Goal: Find specific page/section: Find specific page/section

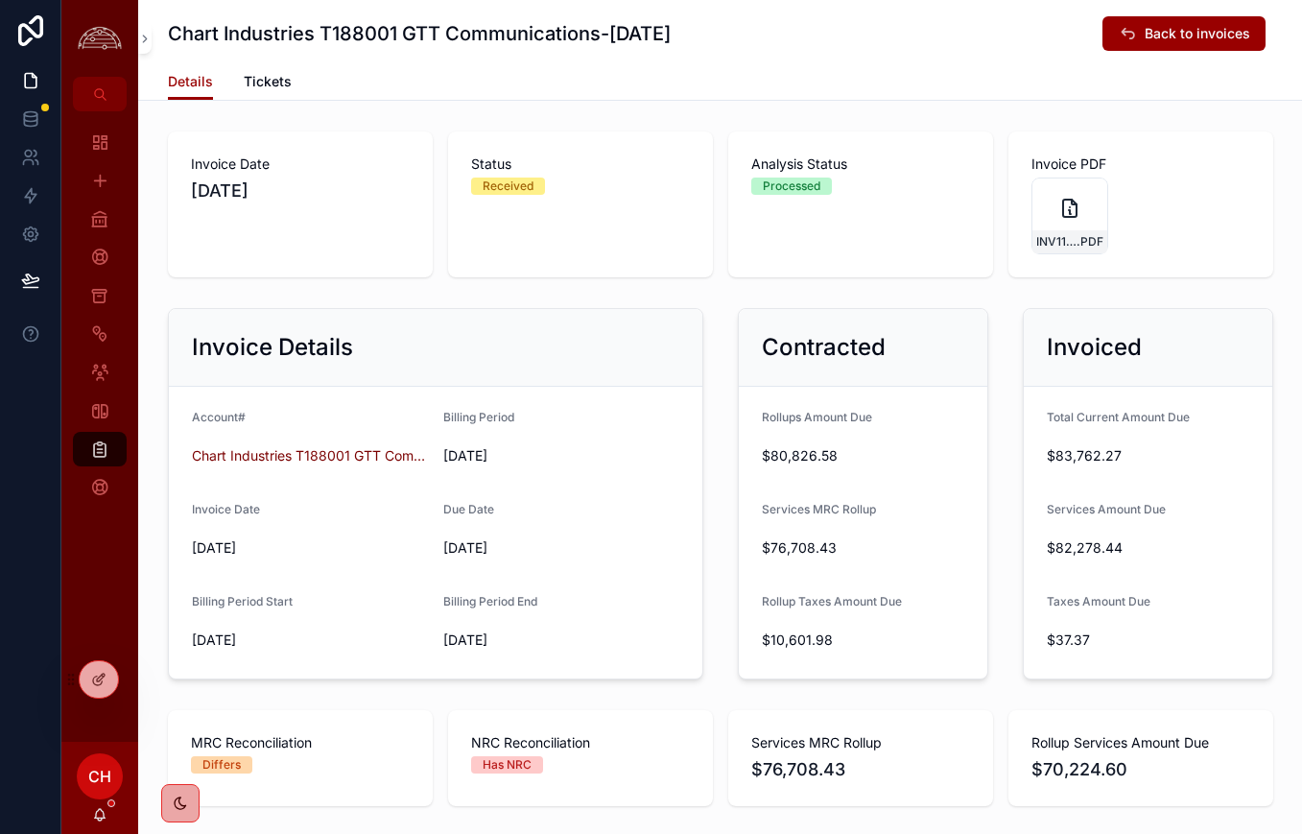
scroll to position [700, 0]
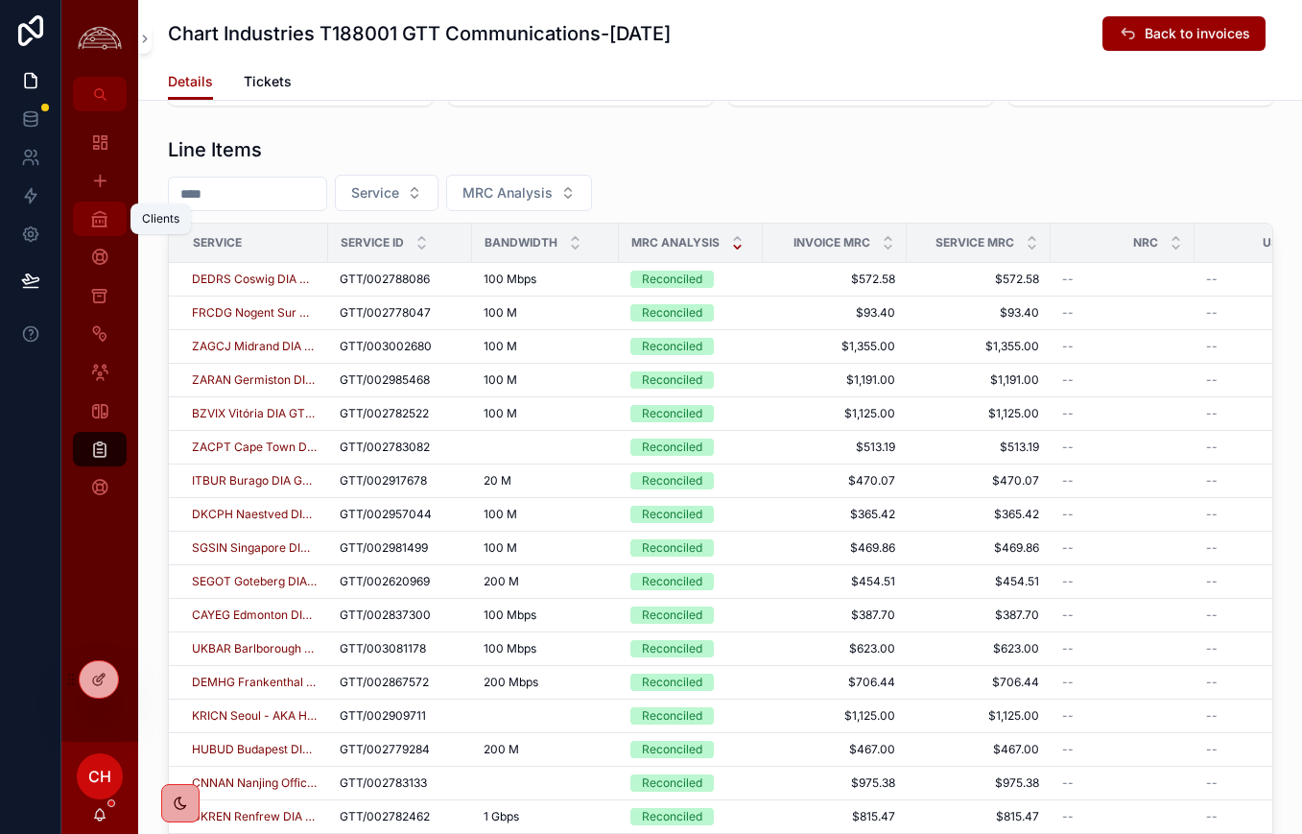
click at [109, 216] on div "Clients" at bounding box center [99, 218] width 31 height 31
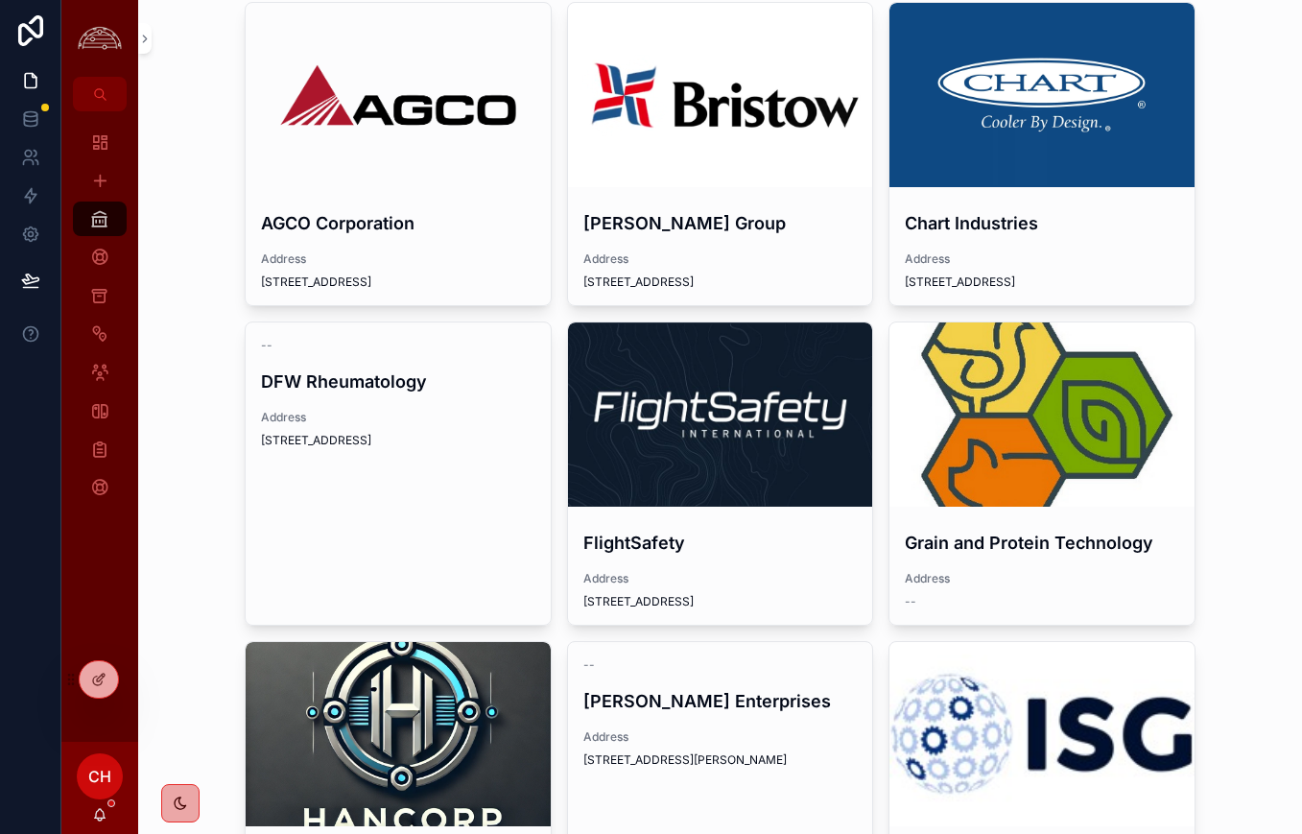
scroll to position [99, 0]
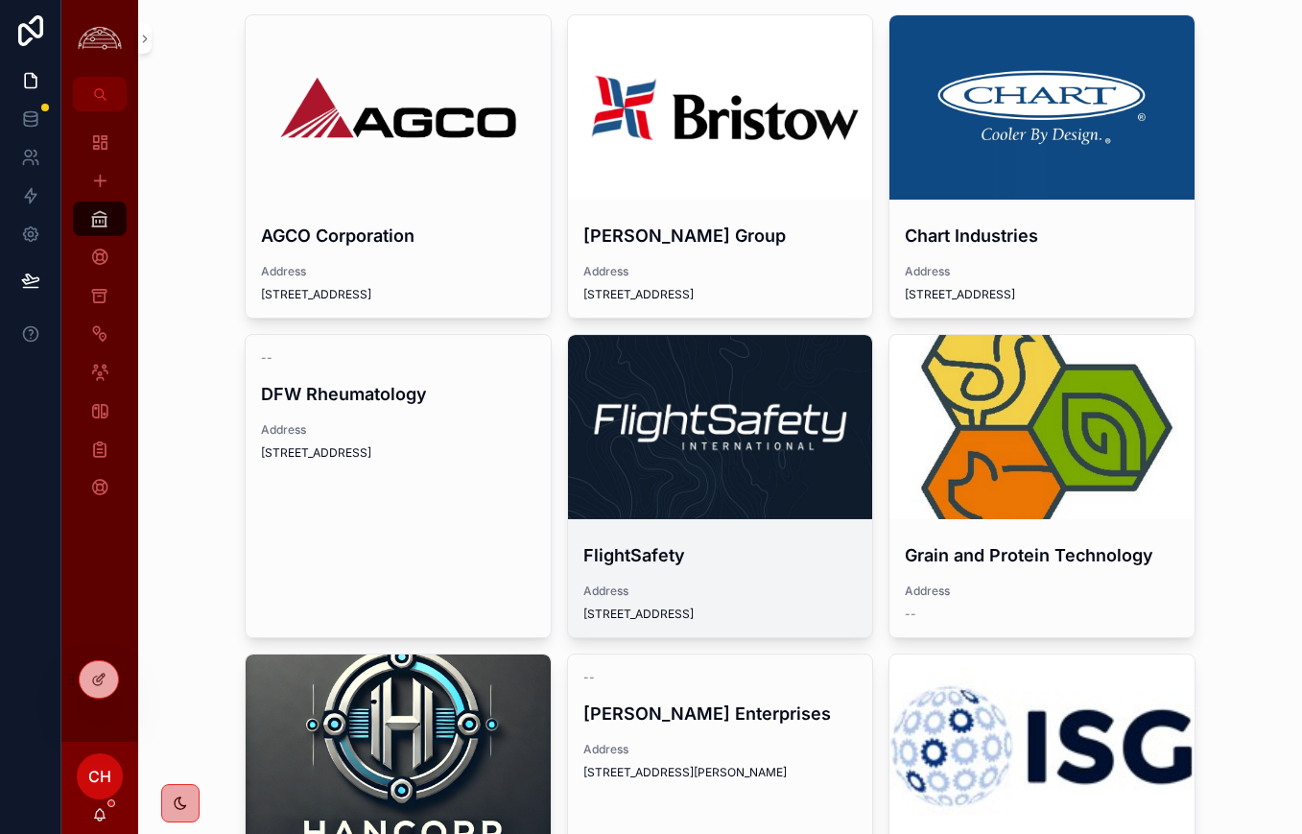
click at [799, 349] on div "scrollable content" at bounding box center [720, 427] width 305 height 184
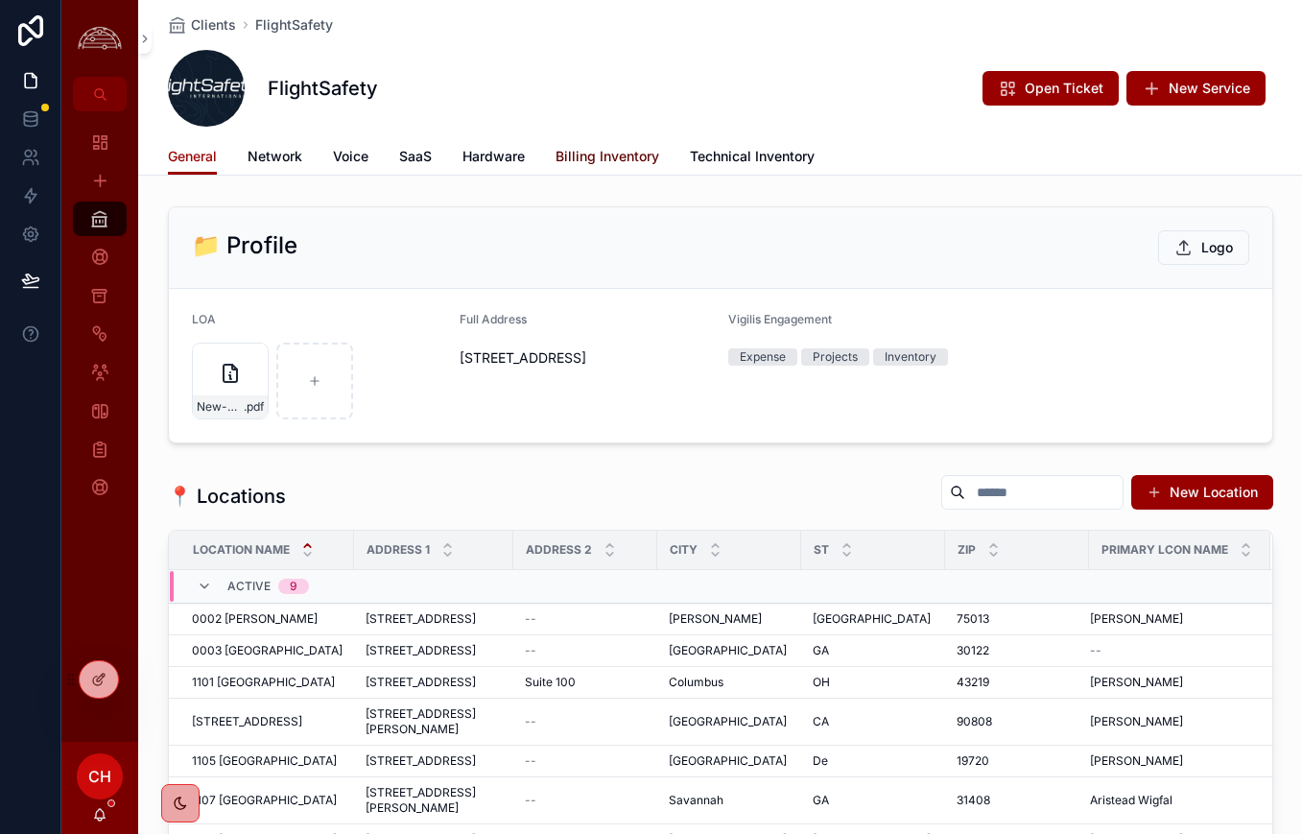
click at [583, 161] on span "Billing Inventory" at bounding box center [607, 156] width 104 height 19
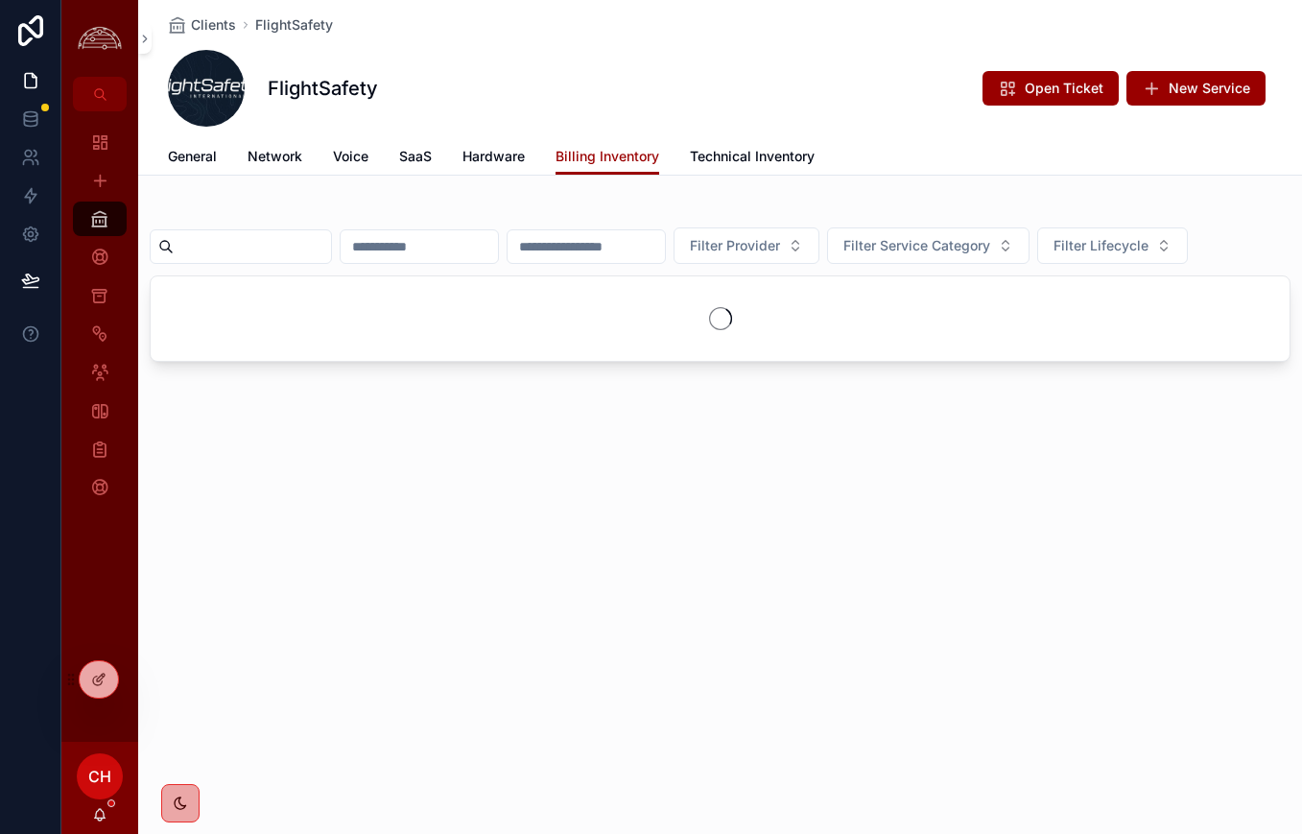
click at [272, 163] on span "Network" at bounding box center [274, 156] width 55 height 19
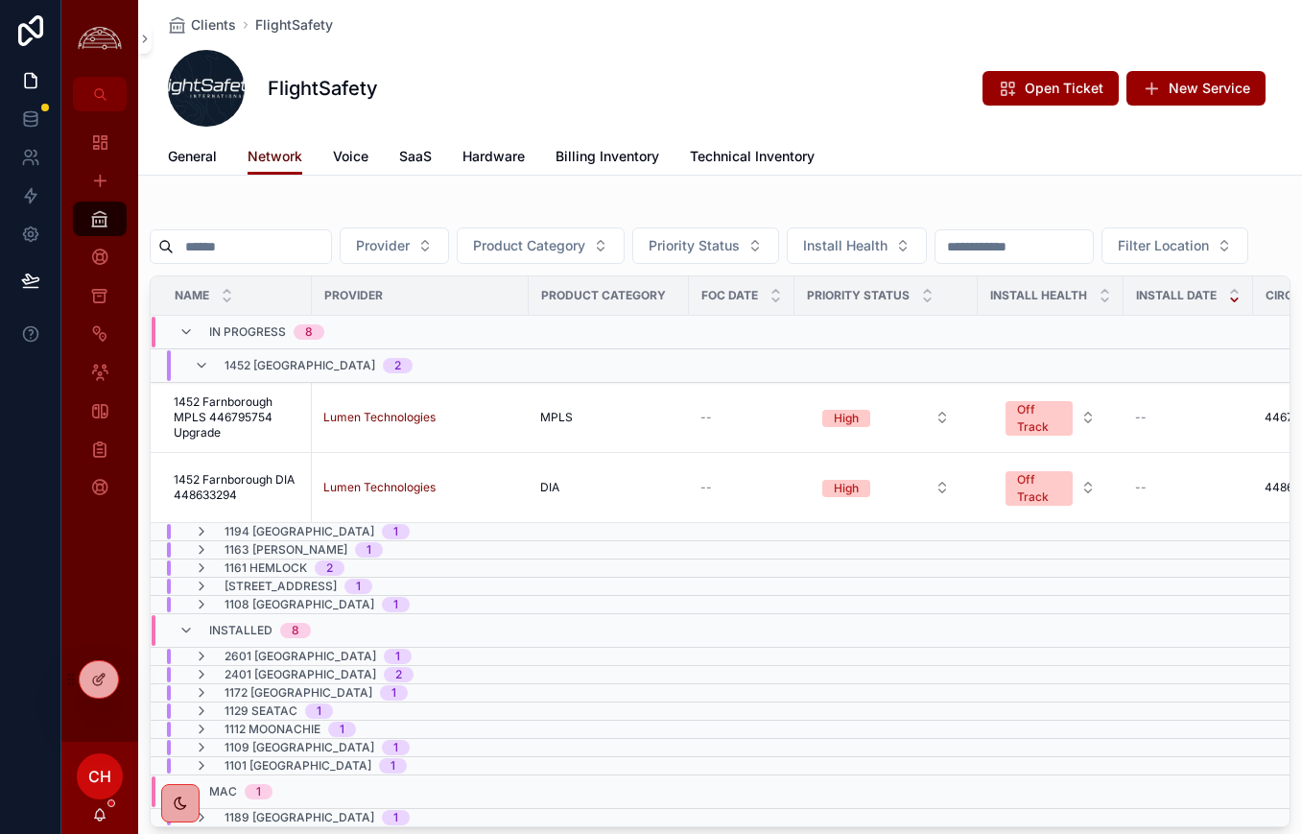
scroll to position [1, 0]
click at [199, 663] on icon "scrollable content" at bounding box center [201, 655] width 15 height 15
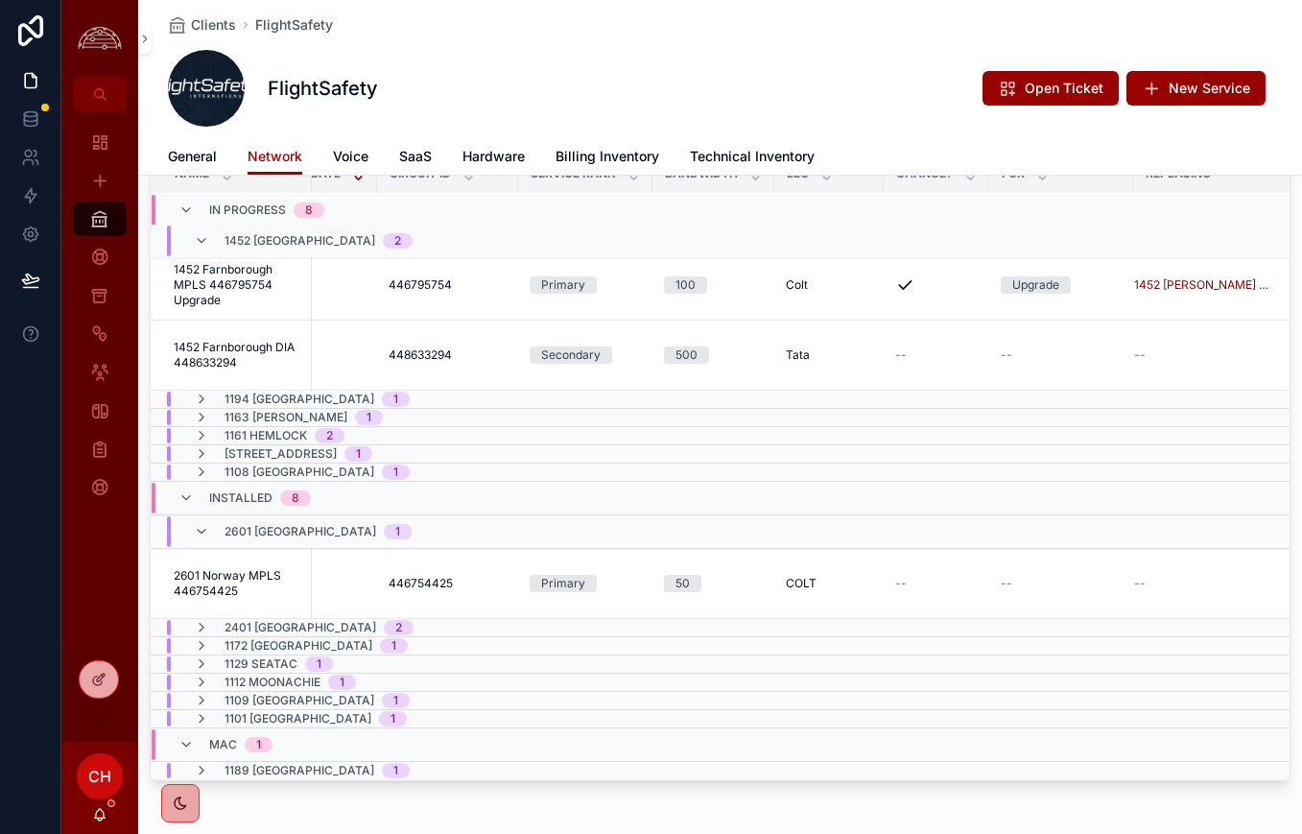
scroll to position [123, 0]
click at [272, 598] on span "2601 Norway MPLS 446754425" at bounding box center [237, 582] width 127 height 31
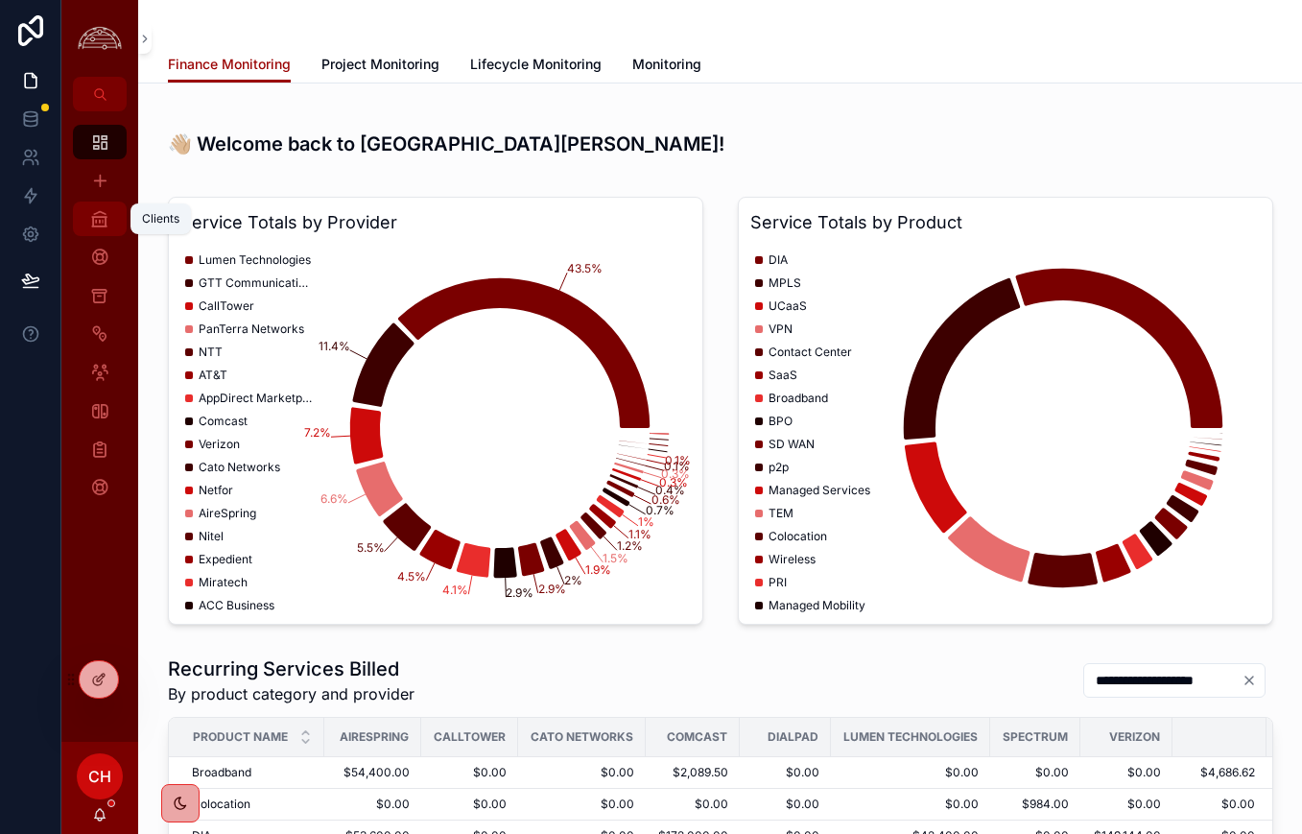
click at [108, 224] on icon "scrollable content" at bounding box center [99, 218] width 19 height 19
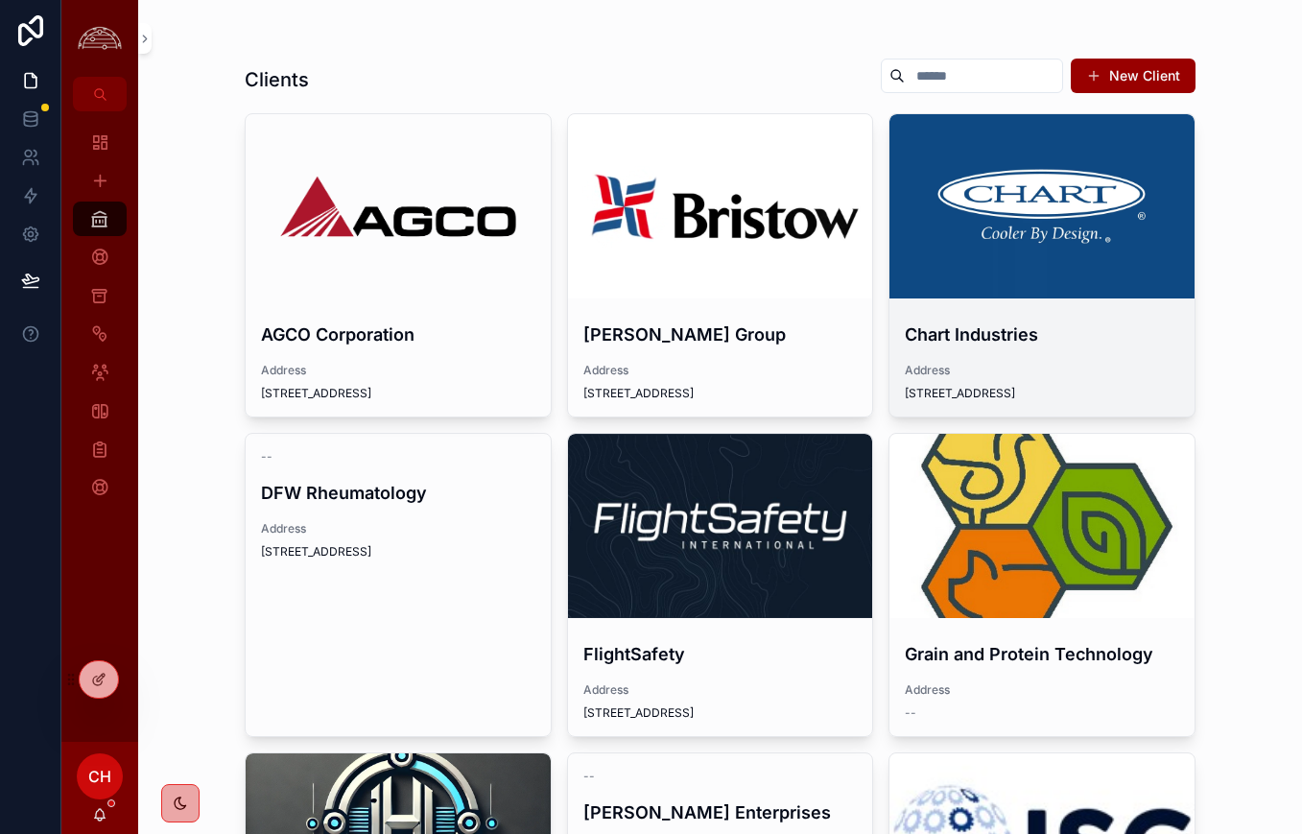
click at [1102, 264] on div "scrollable content" at bounding box center [1041, 206] width 305 height 184
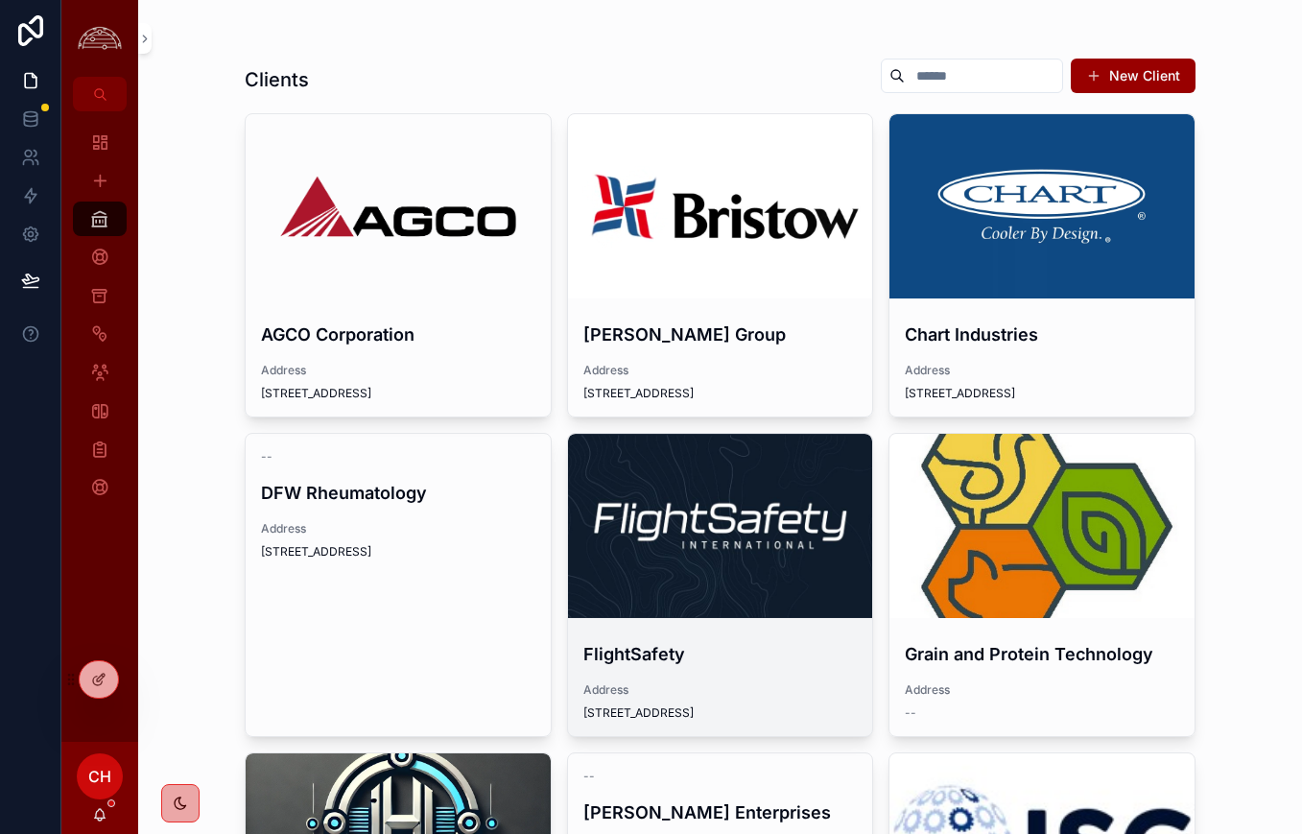
click at [697, 482] on div "scrollable content" at bounding box center [720, 526] width 305 height 184
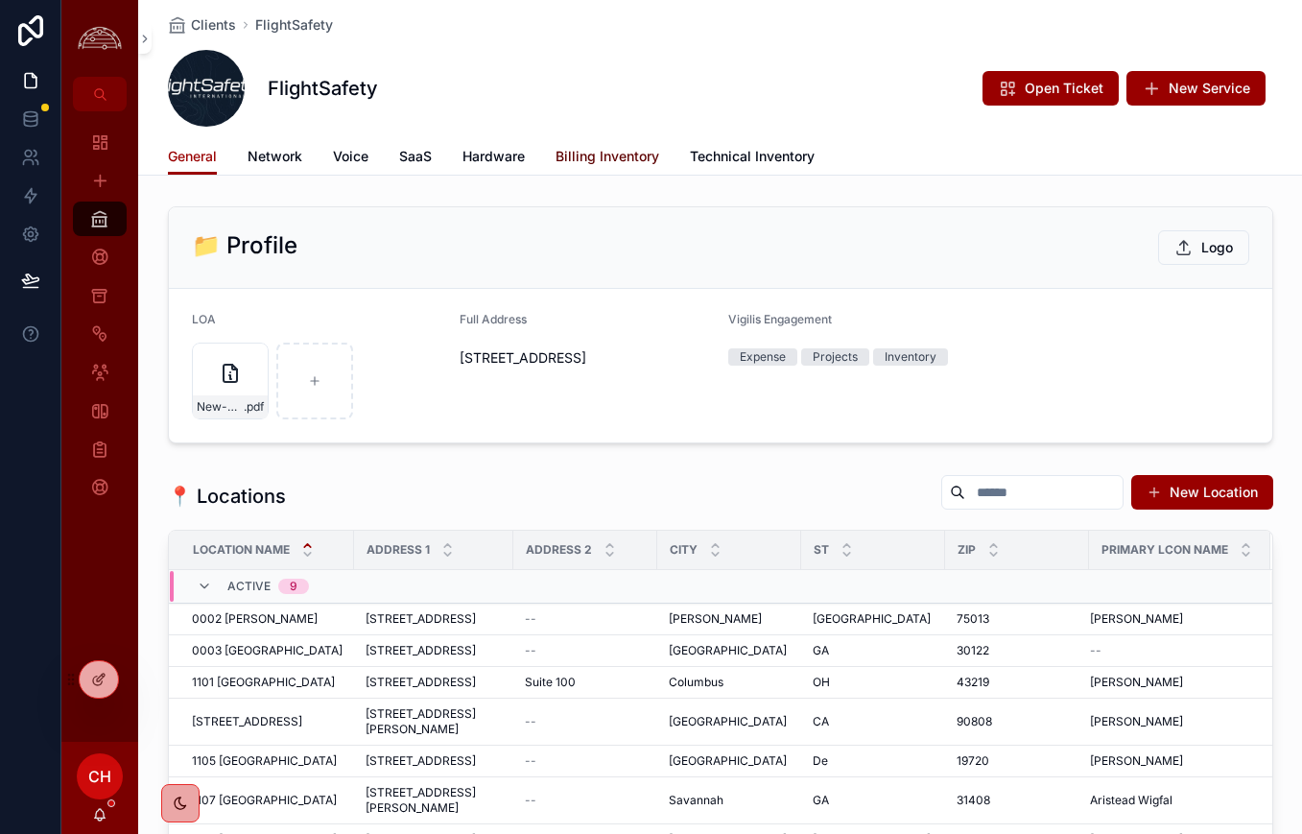
click at [642, 153] on span "Billing Inventory" at bounding box center [607, 156] width 104 height 19
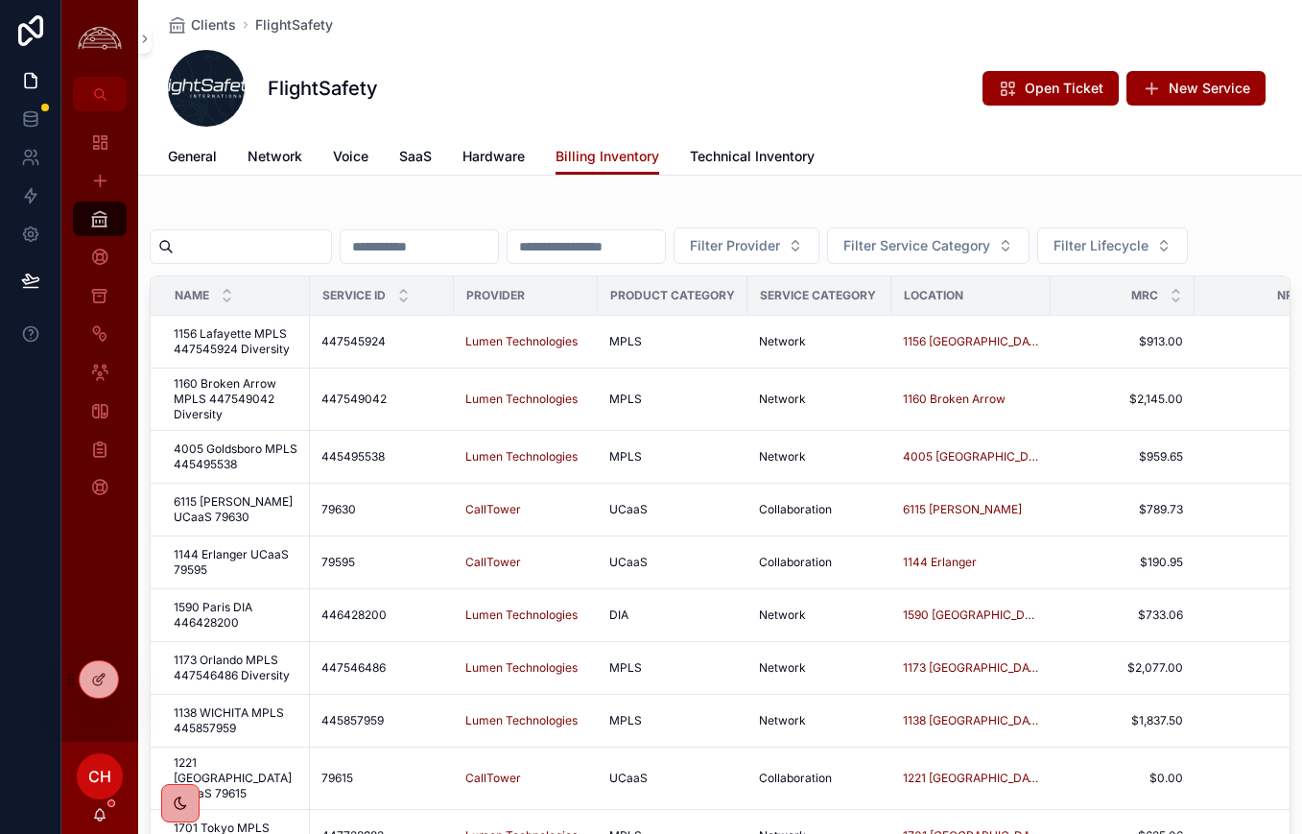
click at [266, 254] on input "scrollable content" at bounding box center [252, 246] width 157 height 27
type input "******"
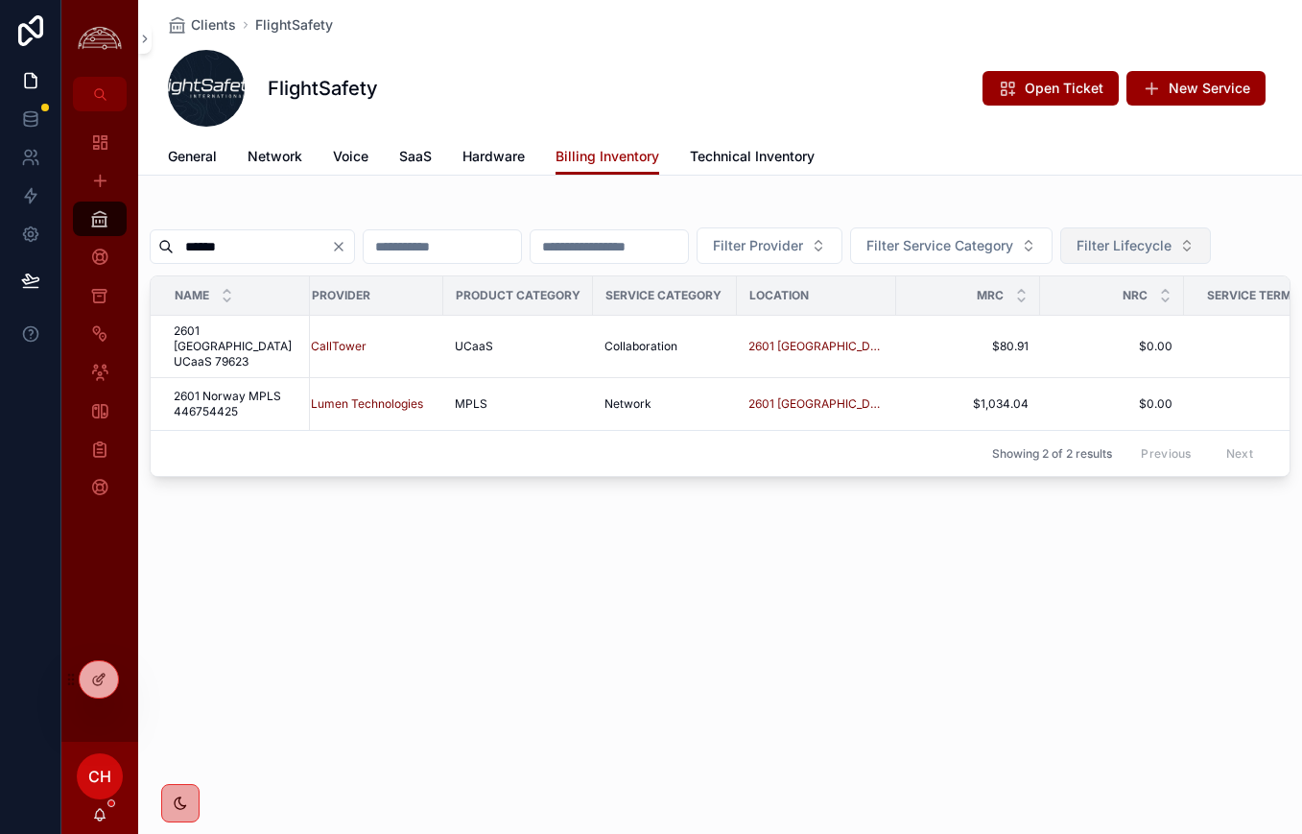
scroll to position [0, 157]
click at [788, 396] on span "2601 [GEOGRAPHIC_DATA]" at bounding box center [813, 403] width 136 height 15
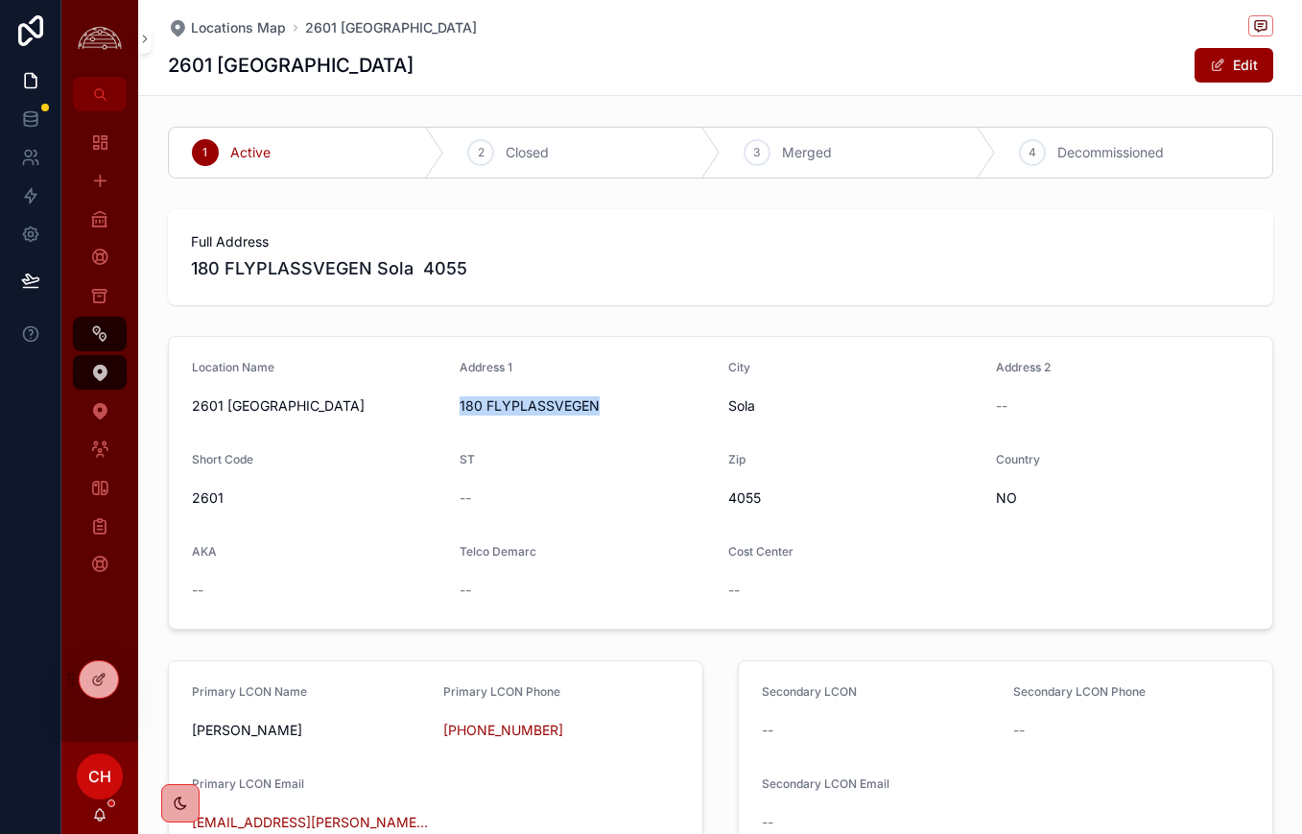
drag, startPoint x: 460, startPoint y: 409, endPoint x: 605, endPoint y: 407, distance: 145.8
click at [605, 407] on span "180 FLYPLASSVEGEN" at bounding box center [586, 405] width 253 height 19
copy span "180 FLYPLASSVEGEN"
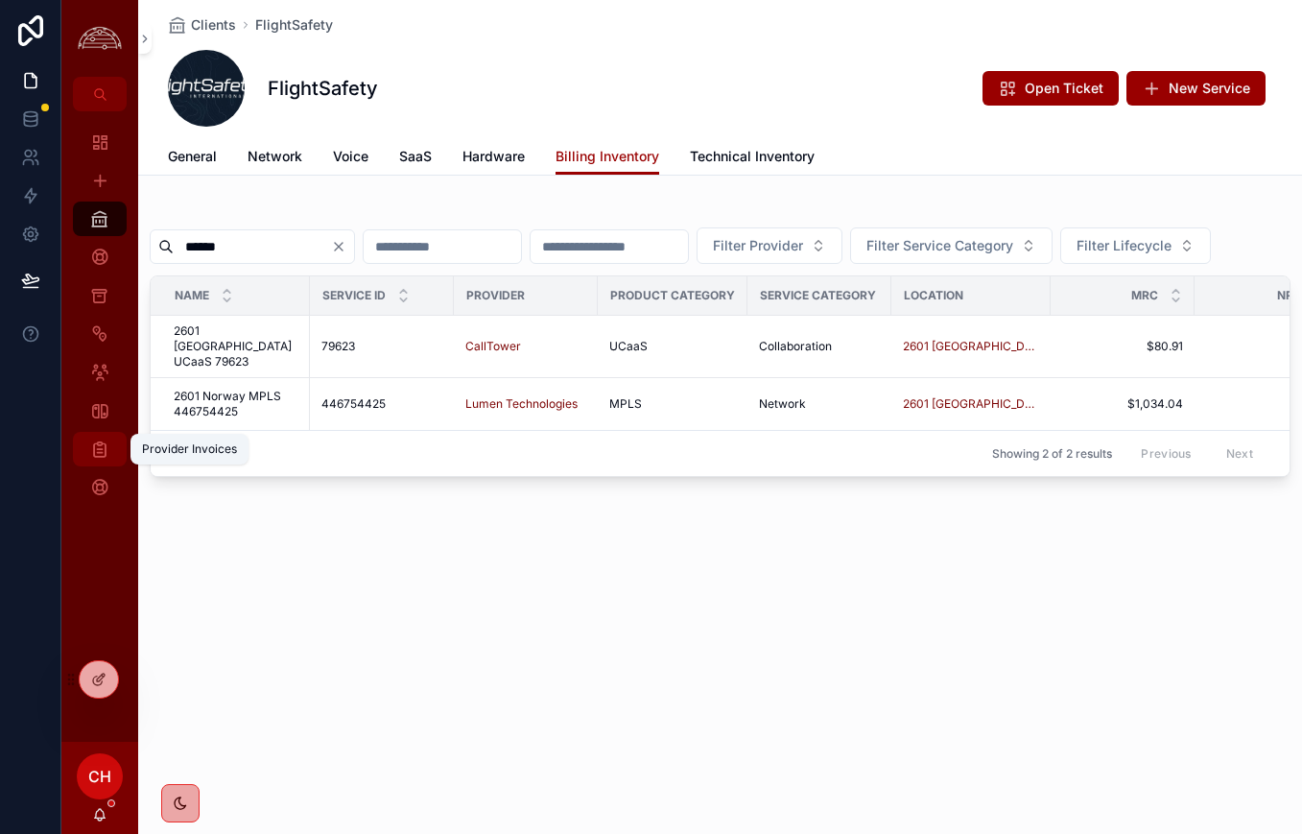
click at [104, 454] on icon "scrollable content" at bounding box center [99, 448] width 19 height 19
